Goal: Navigation & Orientation: Find specific page/section

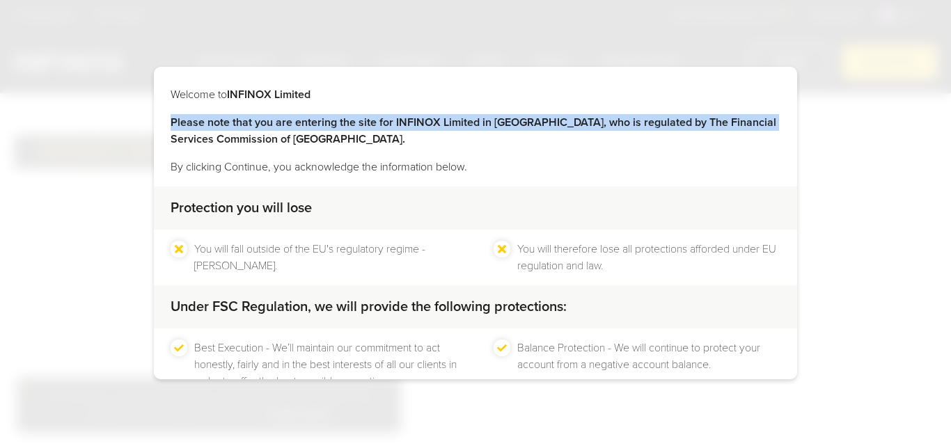
click at [940, 107] on div "Welcome to INFINOX Limited Please note that you are entering the site for INFIN…" at bounding box center [475, 223] width 951 height 446
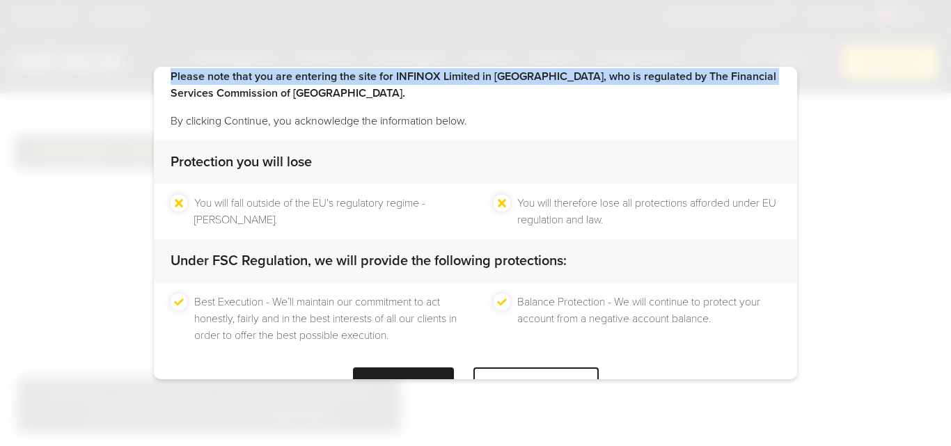
scroll to position [92, 0]
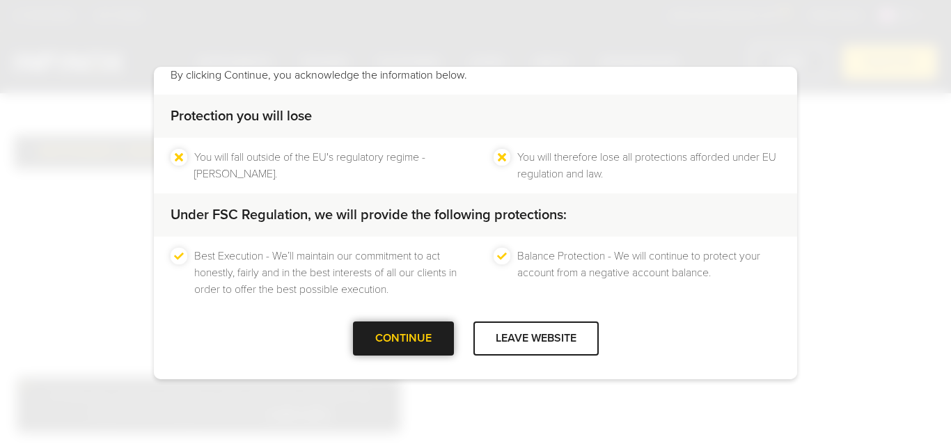
click at [419, 351] on div "CONTINUE" at bounding box center [403, 339] width 101 height 34
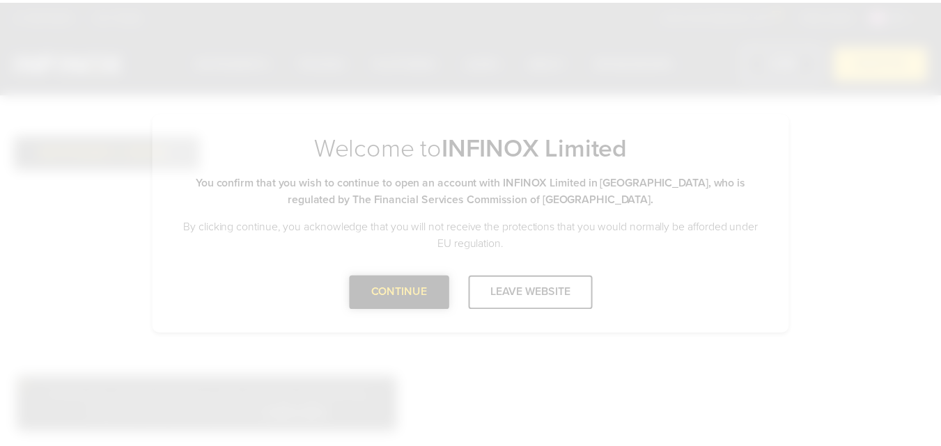
scroll to position [0, 0]
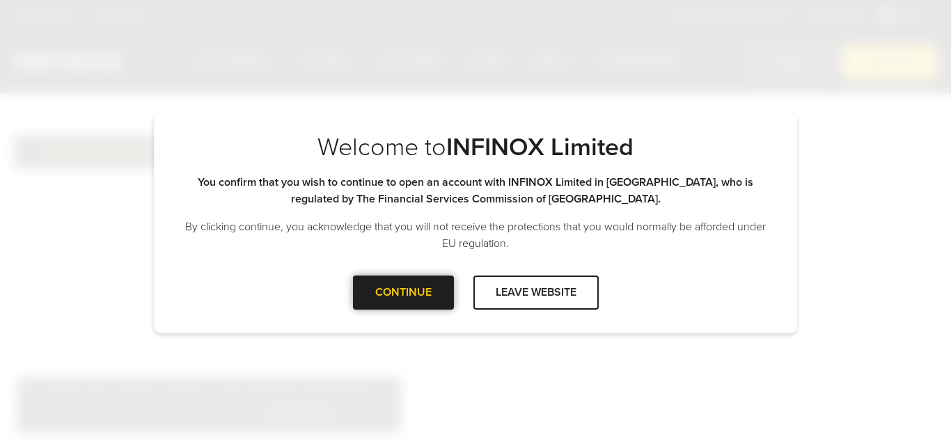
click at [394, 306] on div "CONTINUE" at bounding box center [403, 293] width 101 height 34
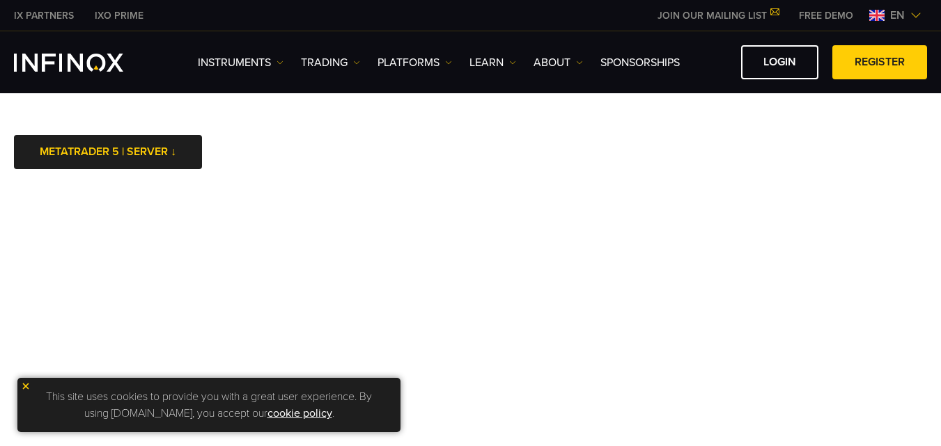
click at [27, 386] on img at bounding box center [26, 387] width 10 height 10
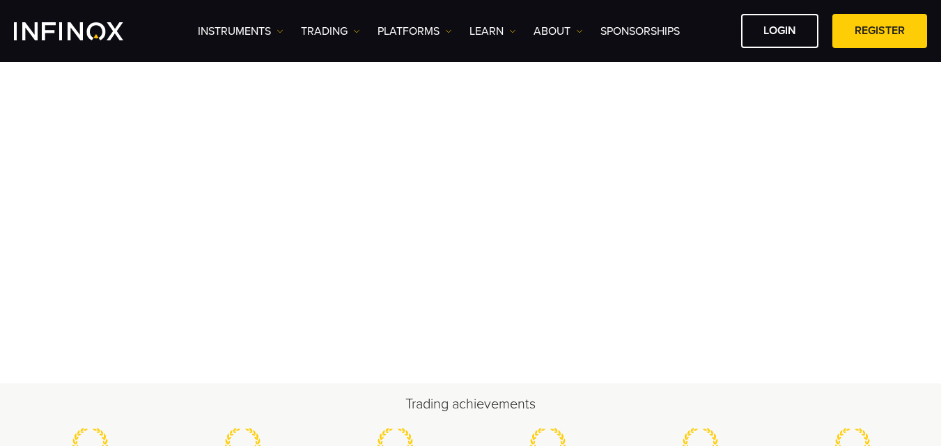
scroll to position [188, 0]
